Goal: Information Seeking & Learning: Find specific fact

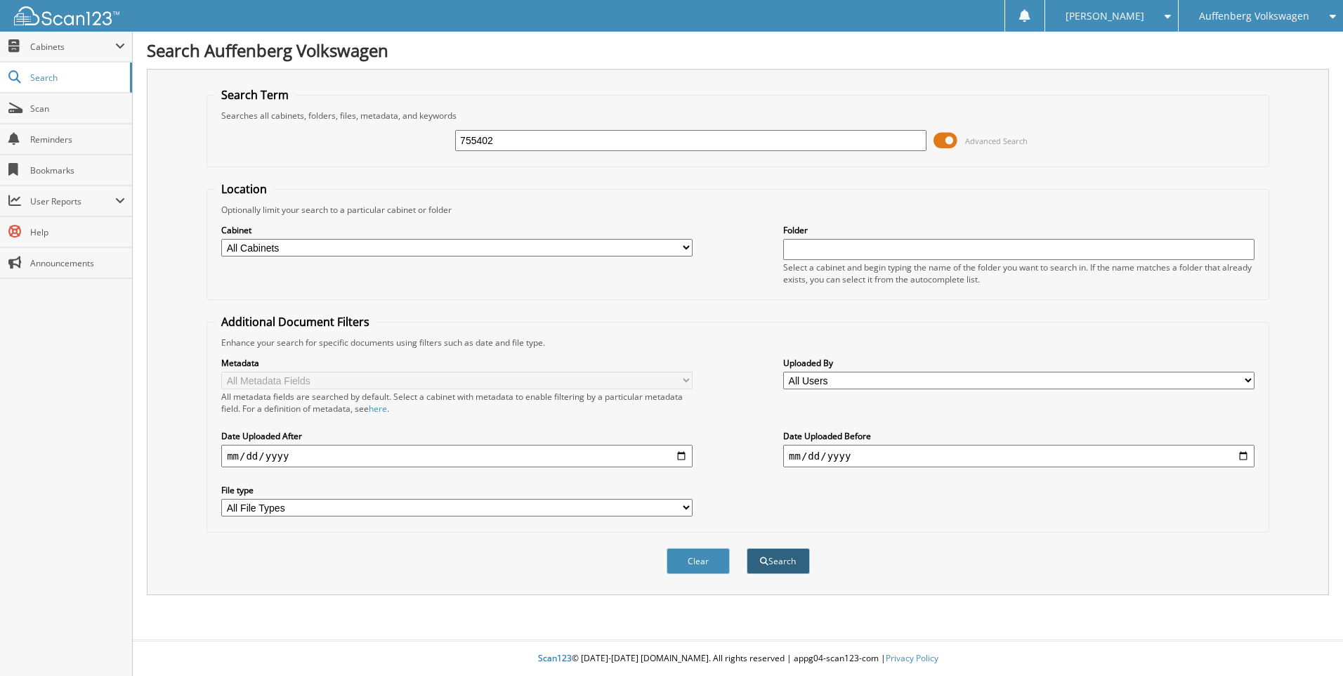
type input "755402"
click at [782, 562] on button "Search" at bounding box center [778, 561] width 63 height 26
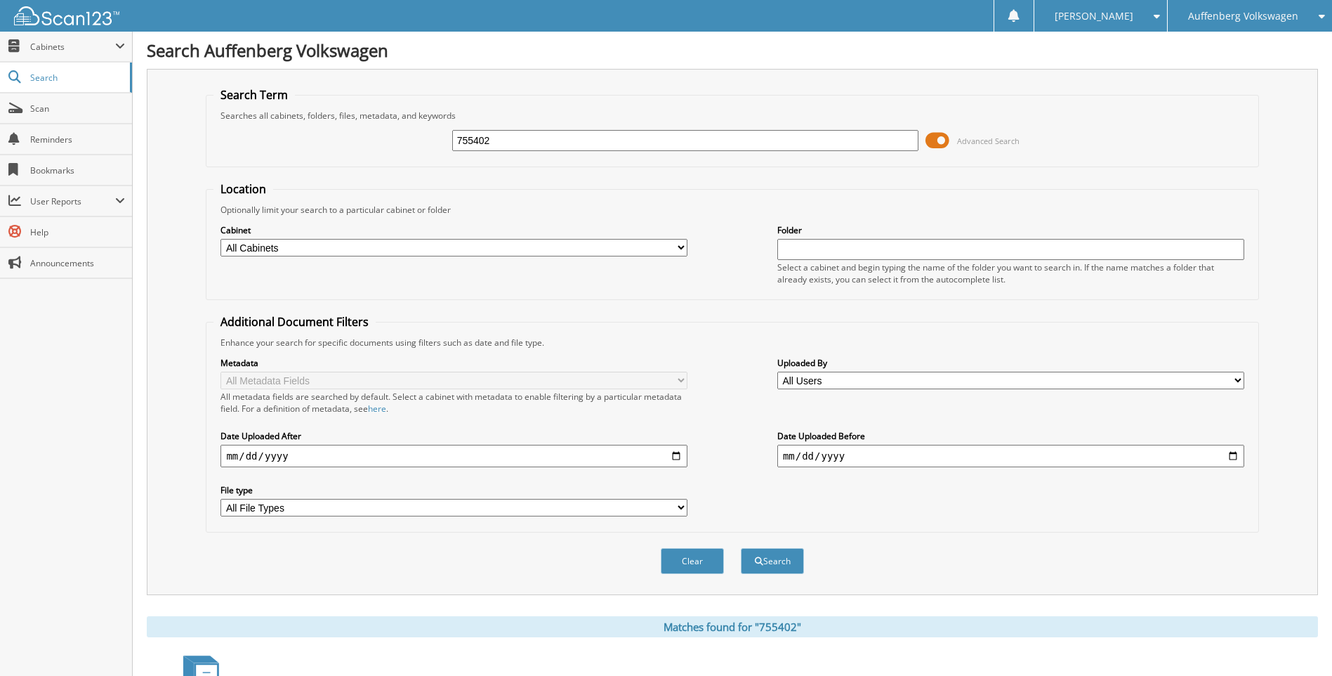
click at [950, 141] on span "Advanced Search" at bounding box center [973, 140] width 94 height 21
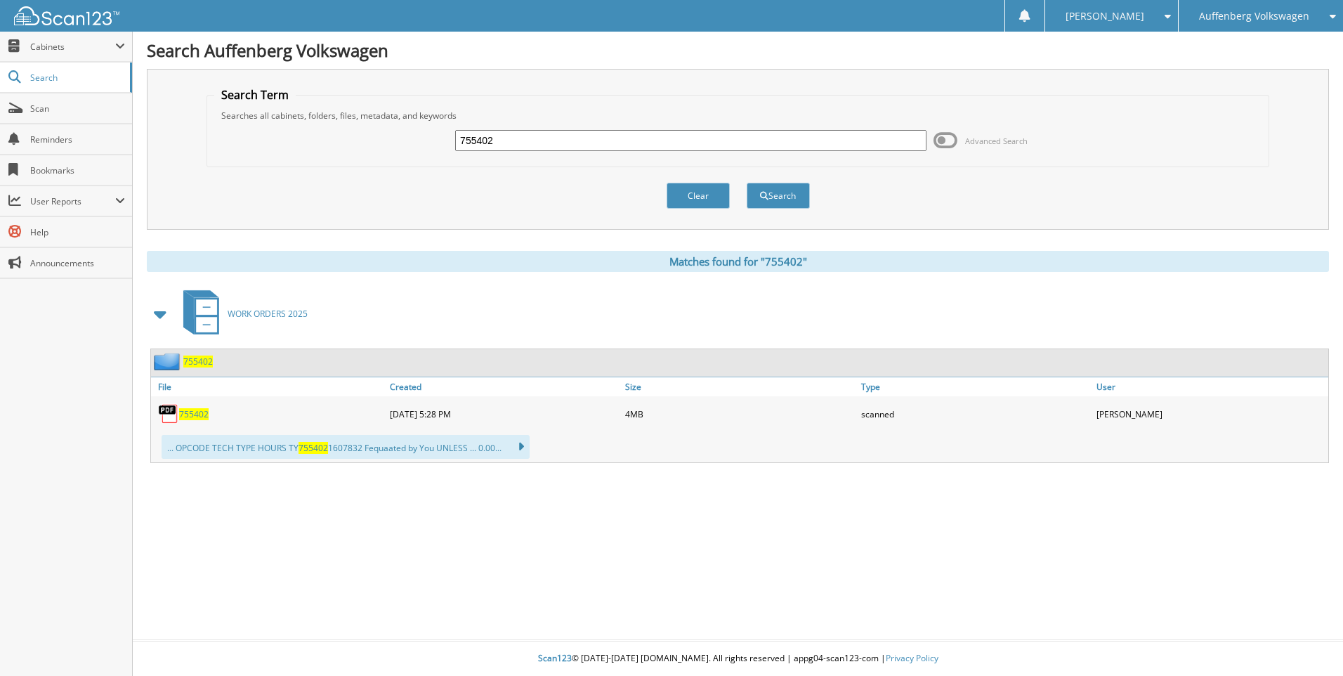
click at [205, 414] on span "755402" at bounding box center [193, 414] width 29 height 12
